Goal: Contribute content: Contribute content

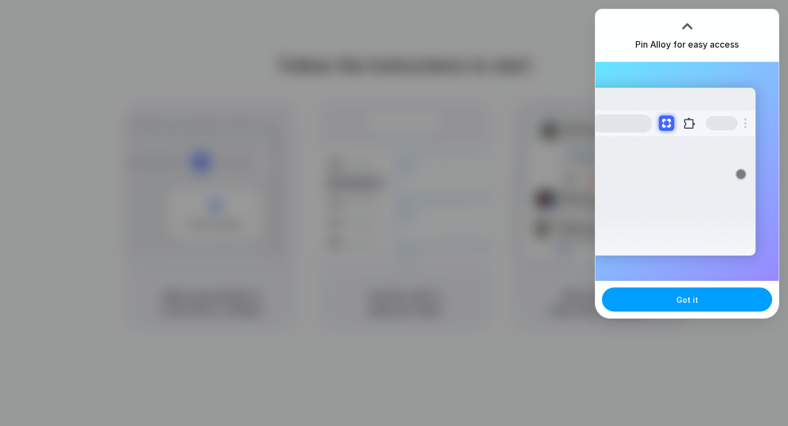
click at [695, 298] on span "Got it" at bounding box center [688, 299] width 22 height 11
